Goal: Go to known website: Access a specific website the user already knows

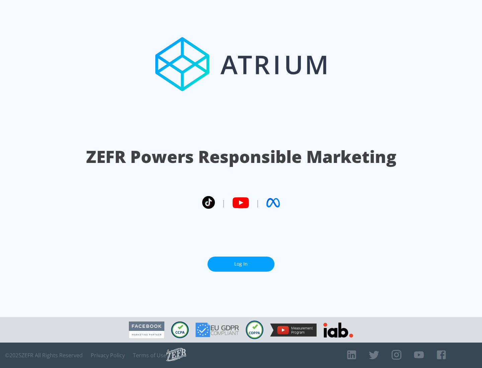
click at [241, 264] on link "Log In" at bounding box center [241, 264] width 67 height 15
